Goal: Task Accomplishment & Management: Use online tool/utility

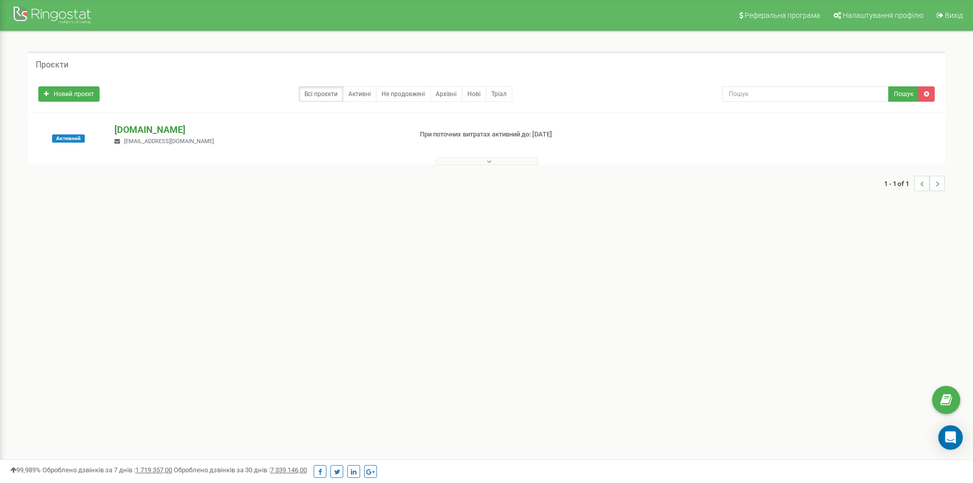
click at [160, 125] on p "[DOMAIN_NAME]" at bounding box center [258, 129] width 289 height 13
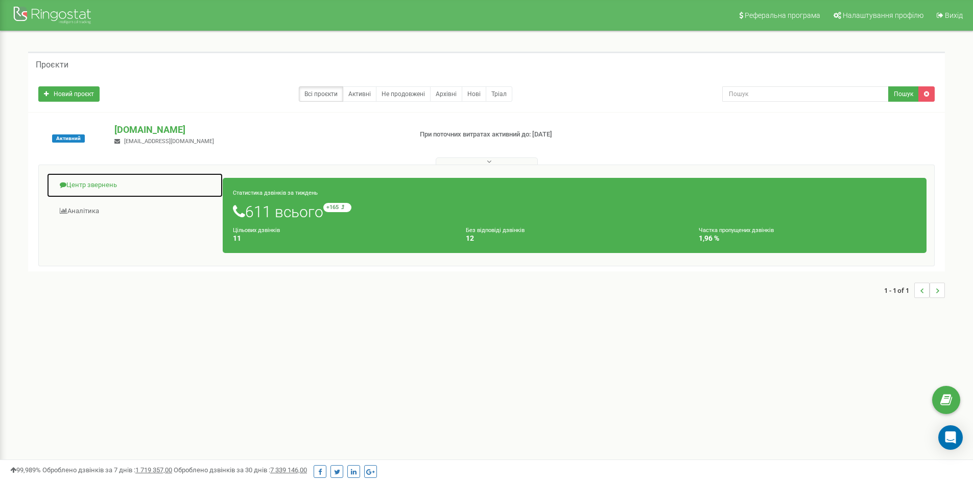
click at [87, 179] on link "Центр звернень" at bounding box center [134, 185] width 177 height 25
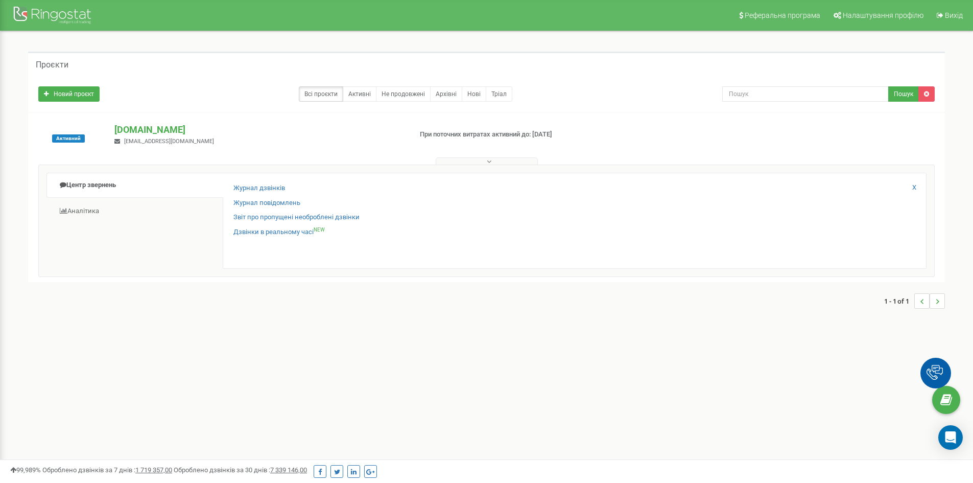
click at [272, 179] on div "Журнал дзвінків Журнал повідомлень Звіт про пропущені необроблені дзвінки Дзвін…" at bounding box center [575, 221] width 704 height 96
click at [272, 186] on link "Журнал дзвінків" at bounding box center [259, 188] width 52 height 10
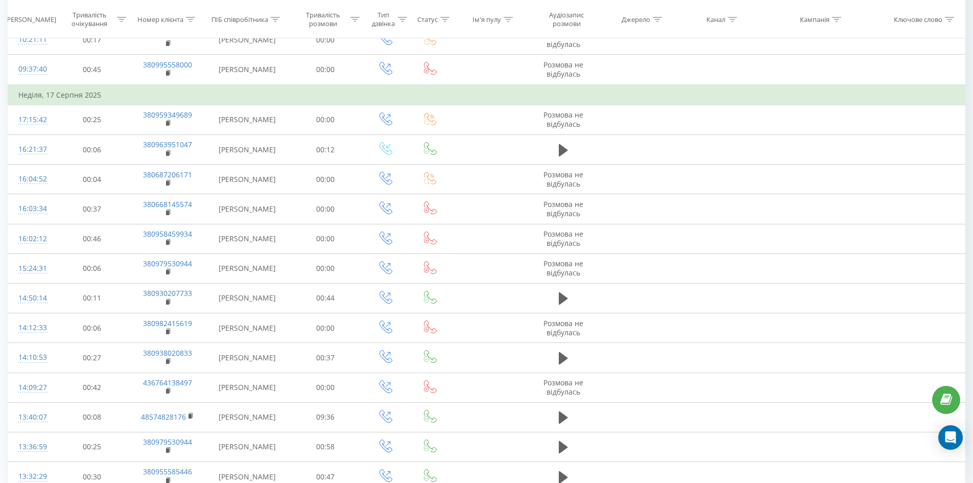
scroll to position [472, 0]
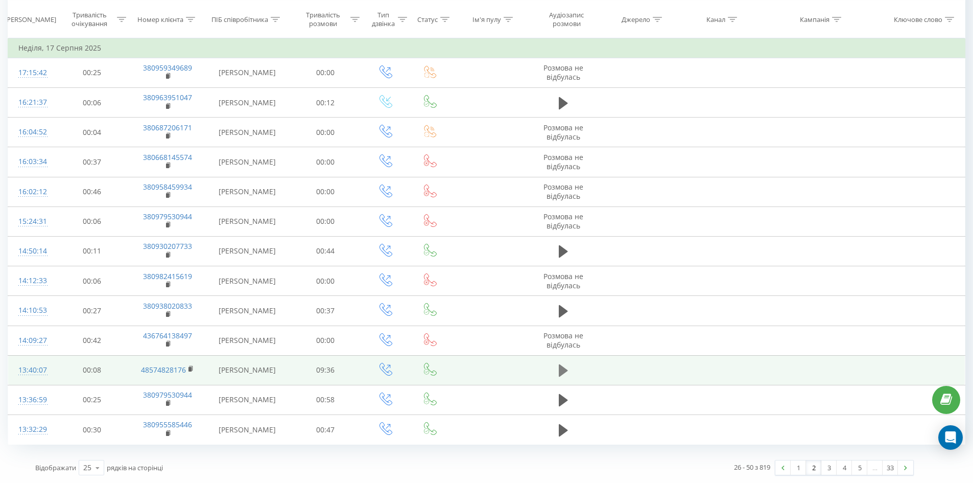
click at [562, 366] on icon at bounding box center [563, 370] width 9 height 12
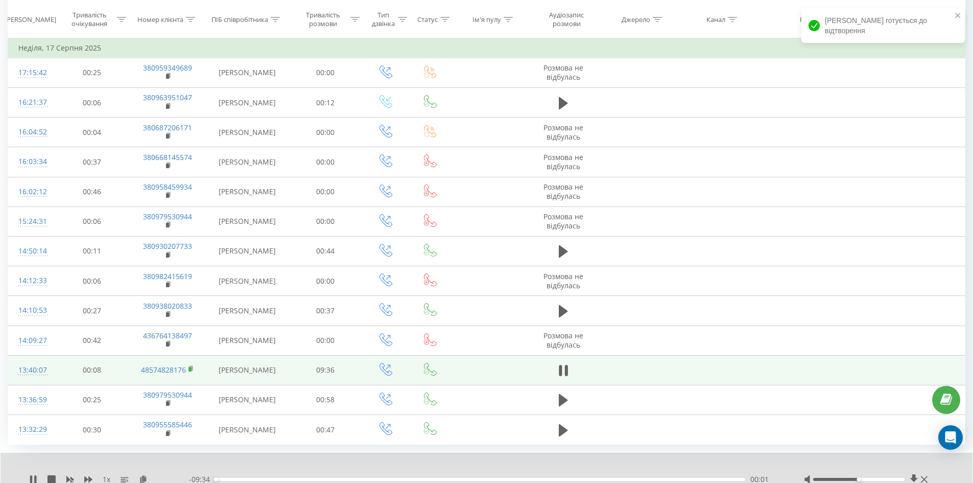
click at [192, 366] on icon at bounding box center [191, 368] width 4 height 5
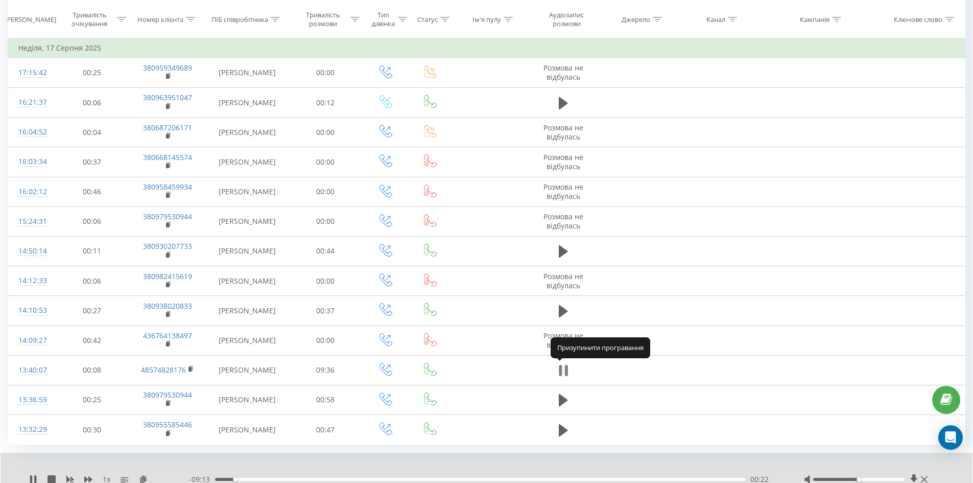
click at [563, 372] on icon at bounding box center [563, 370] width 9 height 14
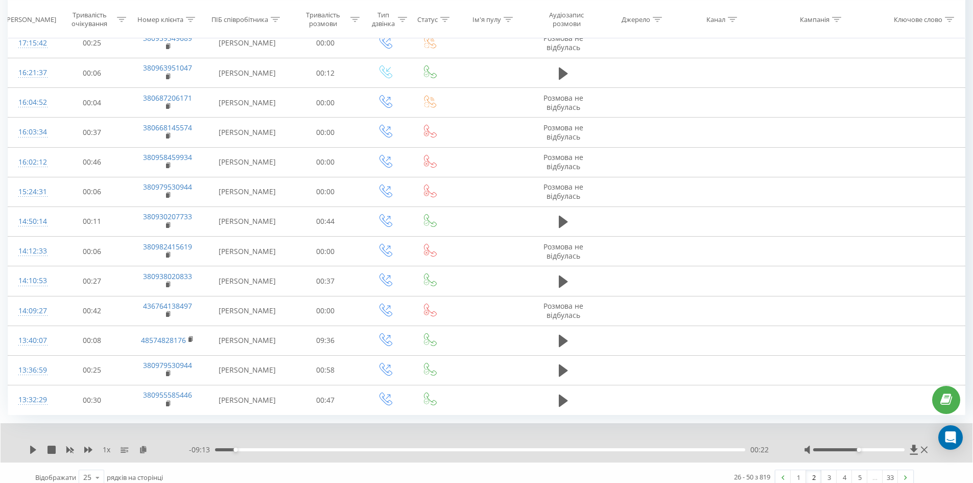
scroll to position [511, 0]
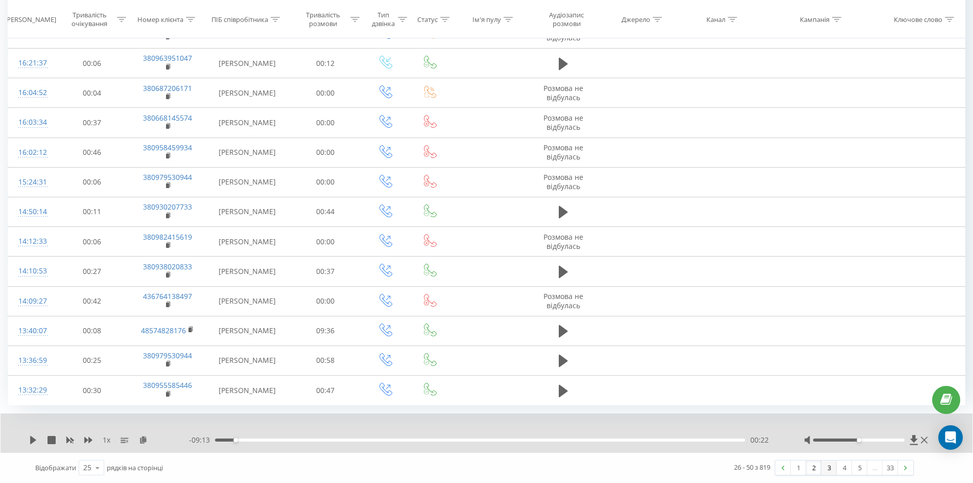
click at [826, 468] on link "3" at bounding box center [829, 467] width 15 height 14
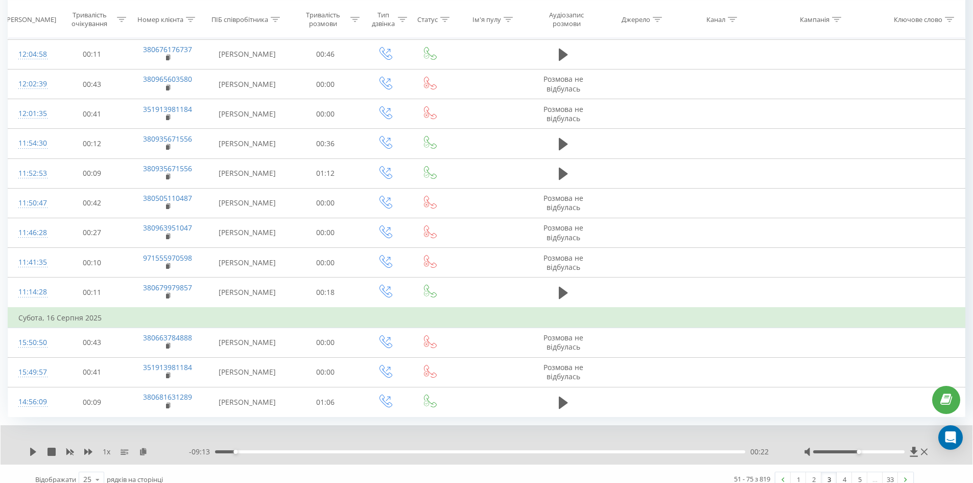
scroll to position [511, 0]
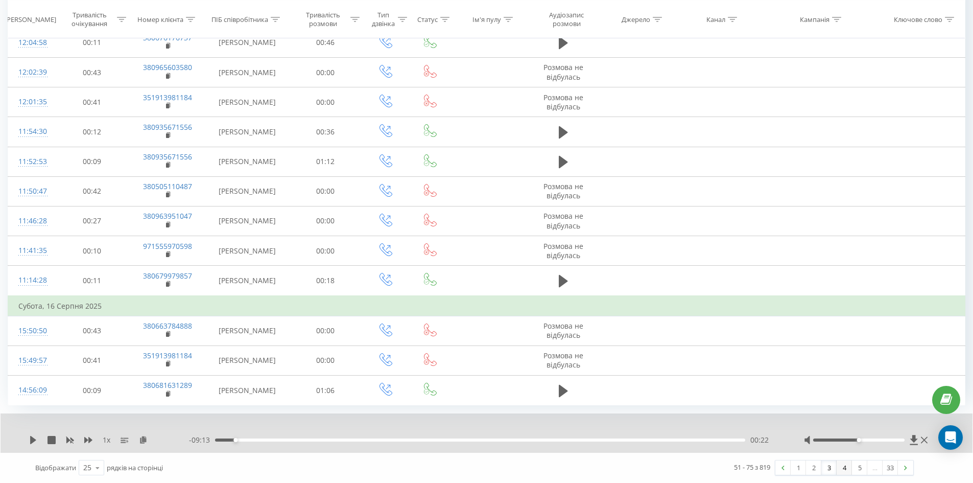
click at [842, 467] on link "4" at bounding box center [844, 467] width 15 height 14
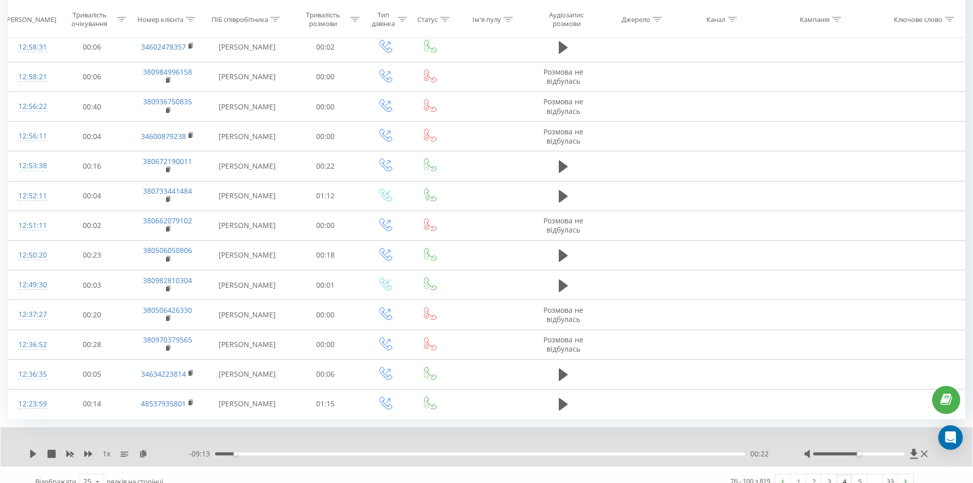
scroll to position [491, 0]
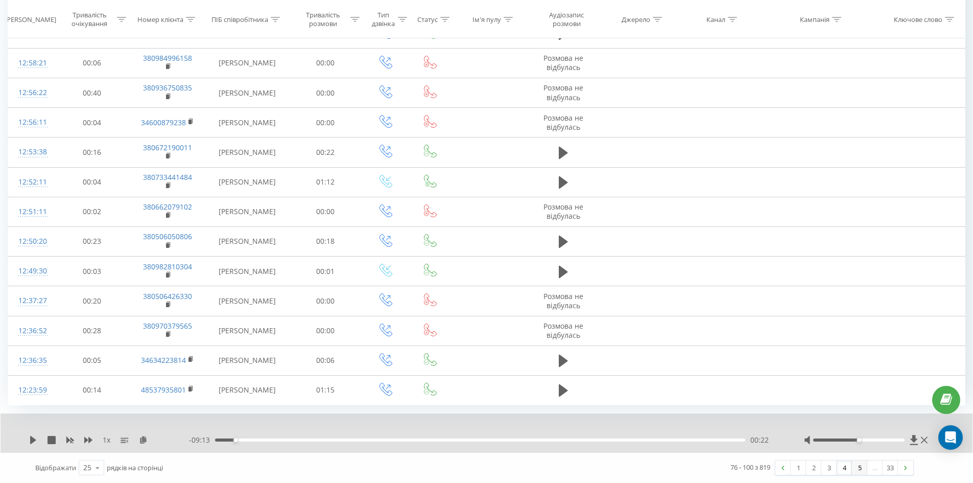
click at [855, 466] on link "5" at bounding box center [859, 467] width 15 height 14
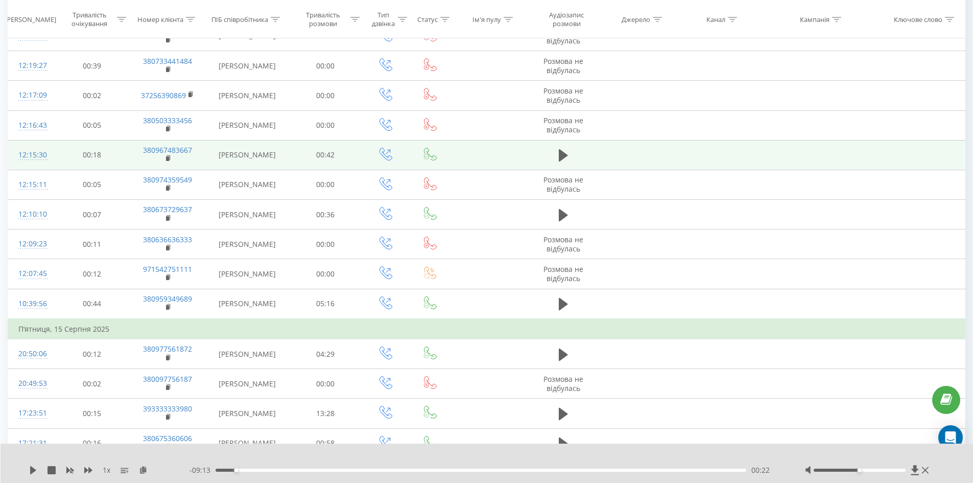
scroll to position [425, 0]
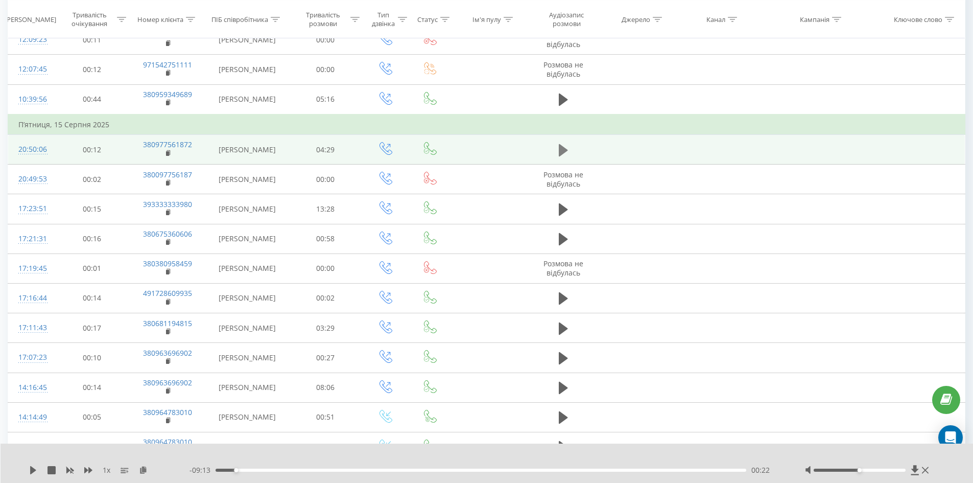
click at [562, 150] on icon at bounding box center [563, 150] width 9 height 12
click at [166, 154] on rect at bounding box center [167, 153] width 3 height 5
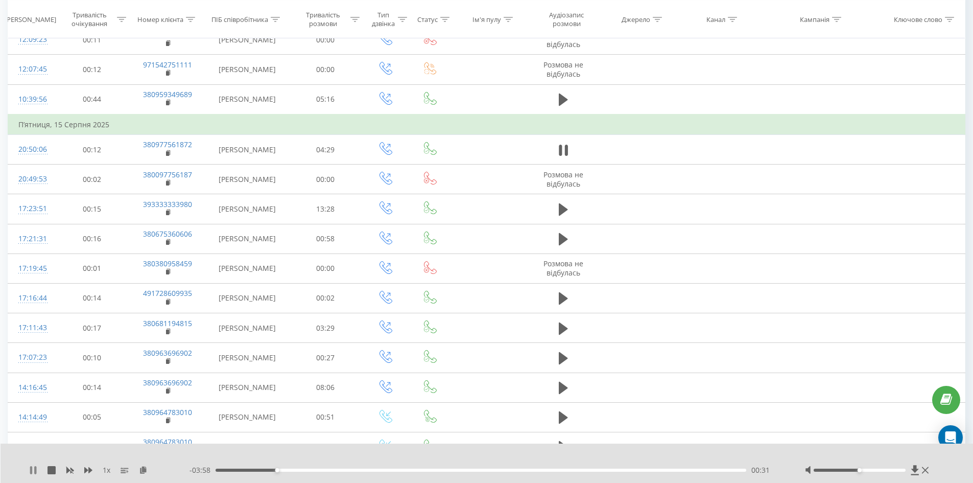
click at [32, 470] on icon at bounding box center [31, 470] width 2 height 8
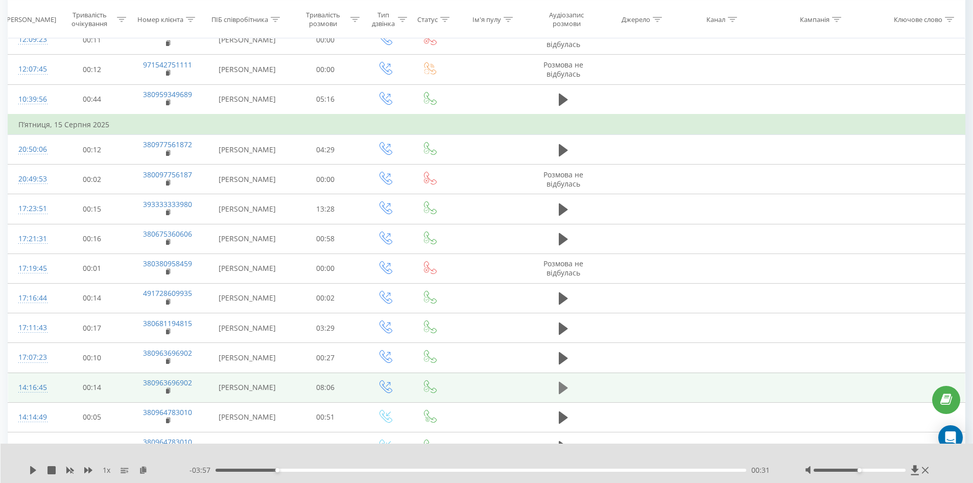
click at [563, 385] on icon at bounding box center [563, 388] width 9 height 12
click at [167, 392] on rect at bounding box center [167, 391] width 3 height 5
